Goal: Entertainment & Leisure: Consume media (video, audio)

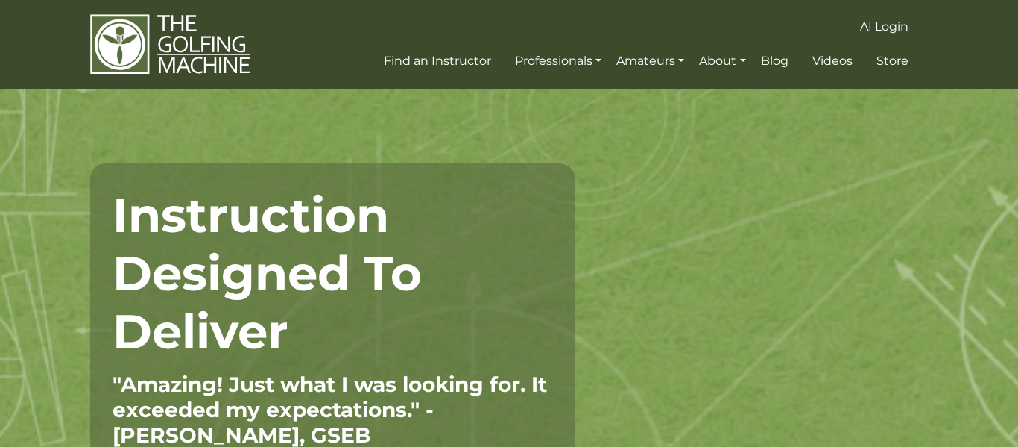
click at [427, 60] on span "Find an Instructor" at bounding box center [437, 61] width 107 height 14
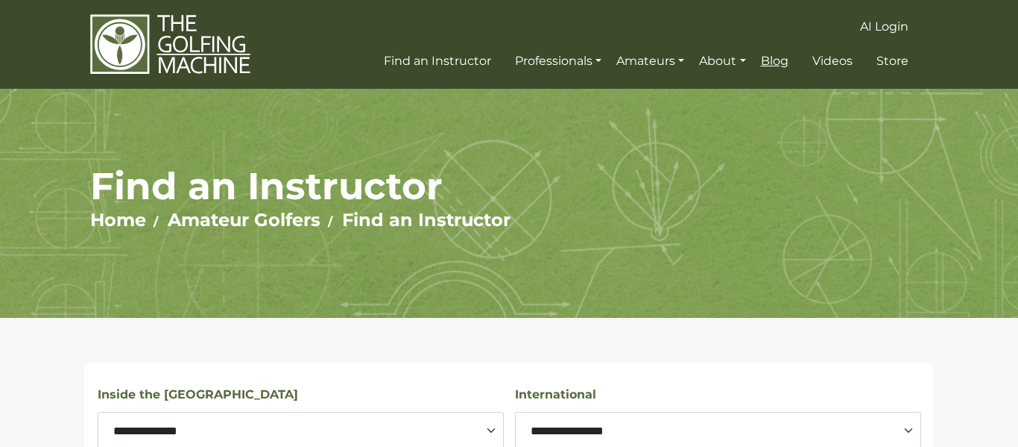
click at [767, 54] on span "Blog" at bounding box center [775, 61] width 28 height 14
click at [822, 61] on span "Videos" at bounding box center [833, 61] width 40 height 14
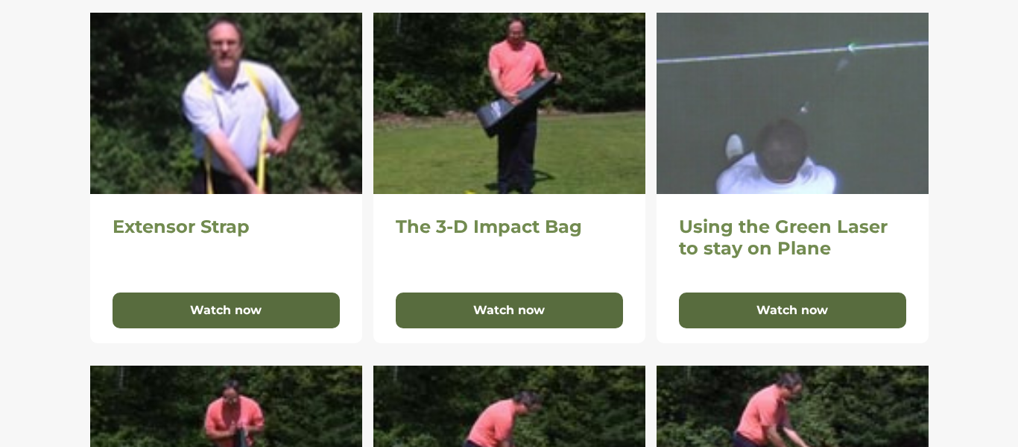
scroll to position [351, 0]
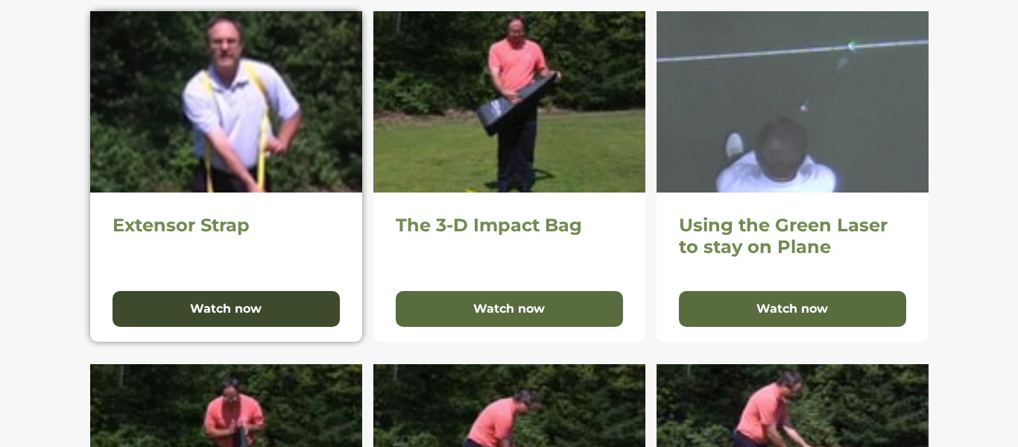
click at [305, 310] on button "Watch now" at bounding box center [226, 309] width 227 height 36
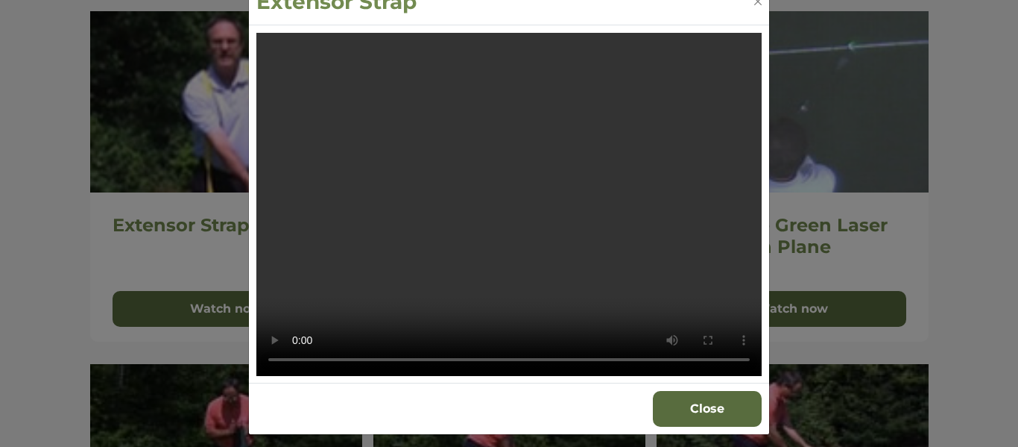
scroll to position [37, 0]
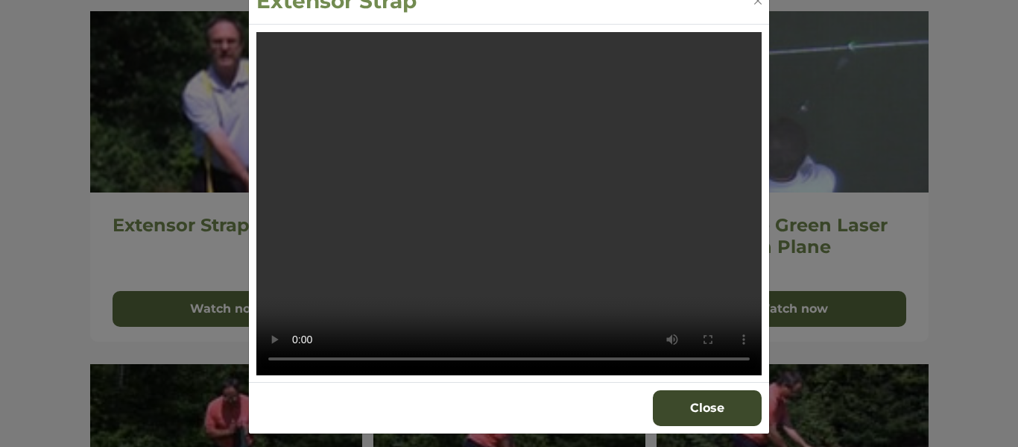
click at [711, 404] on button "Close" at bounding box center [707, 408] width 109 height 36
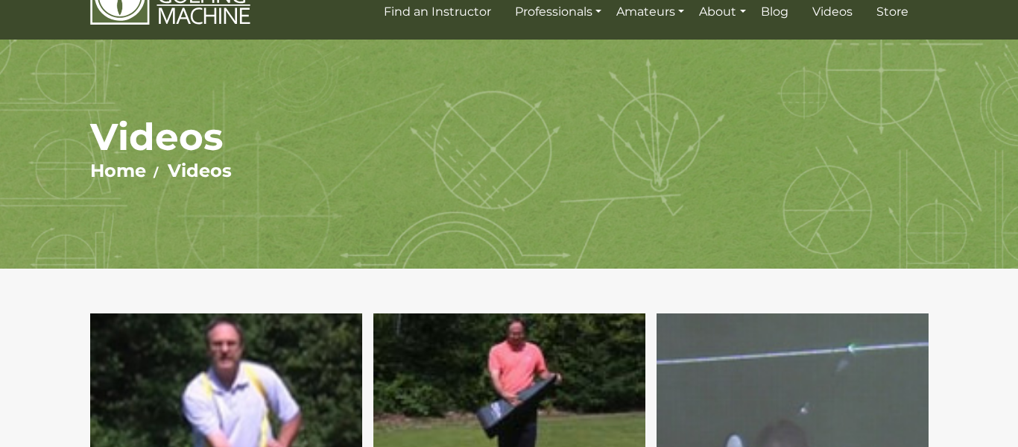
scroll to position [0, 0]
